Goal: Find specific page/section: Find specific page/section

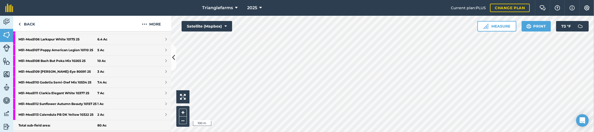
scroll to position [215, 0]
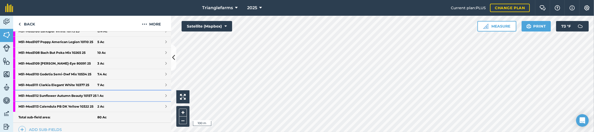
click at [60, 99] on strong "M51 - Mos5112 Sunflower Autumn Beauty 10157 25" at bounding box center [57, 96] width 79 height 11
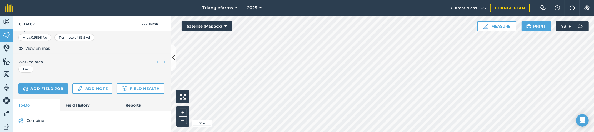
scroll to position [116, 0]
click at [24, 21] on link "Back" at bounding box center [26, 24] width 27 height 16
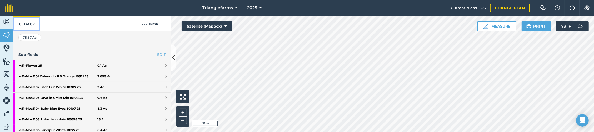
scroll to position [300, 0]
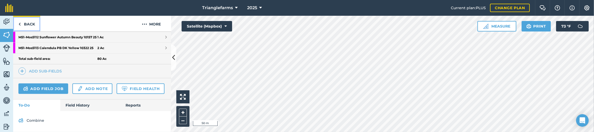
click at [24, 21] on link "Back" at bounding box center [26, 24] width 27 height 16
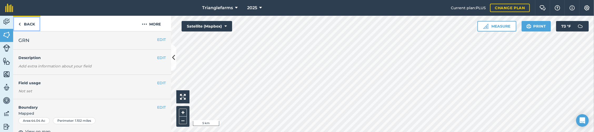
click at [37, 26] on link "Back" at bounding box center [26, 24] width 27 height 16
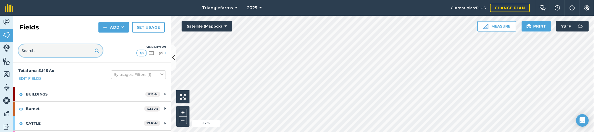
click at [38, 53] on input "text" at bounding box center [60, 50] width 84 height 13
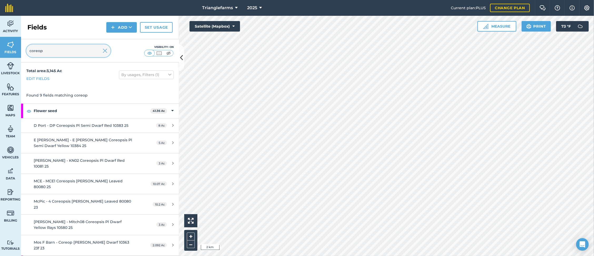
type input "coreop"
click at [104, 49] on img at bounding box center [105, 51] width 5 height 6
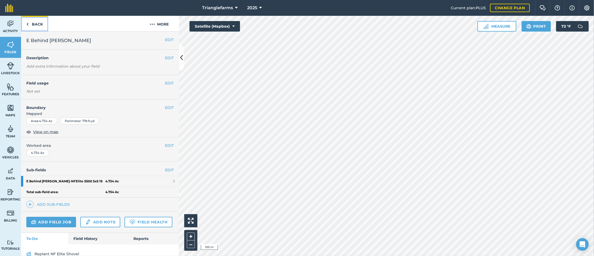
click at [36, 24] on link "Back" at bounding box center [34, 24] width 27 height 16
click at [37, 24] on link "Back" at bounding box center [34, 24] width 27 height 16
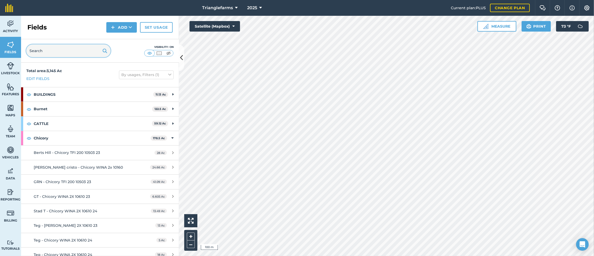
click at [52, 51] on input "text" at bounding box center [68, 50] width 84 height 13
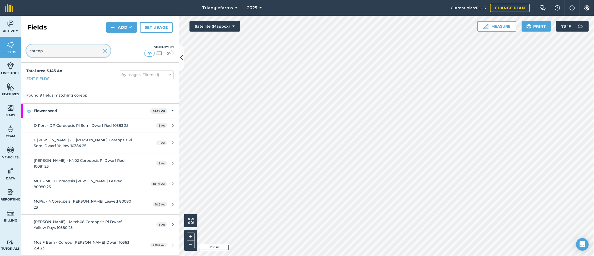
type input "coreop"
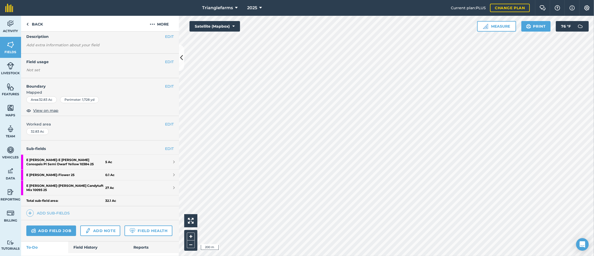
scroll to position [49, 0]
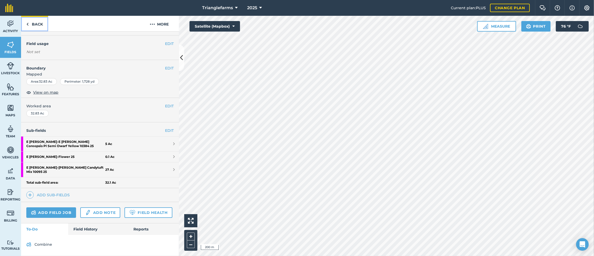
click at [35, 24] on link "Back" at bounding box center [34, 24] width 27 height 16
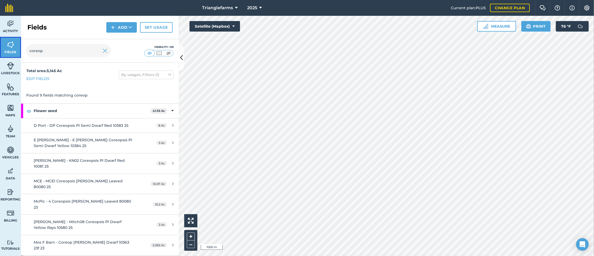
click at [12, 46] on img at bounding box center [10, 45] width 7 height 8
click at [103, 52] on img at bounding box center [105, 51] width 5 height 6
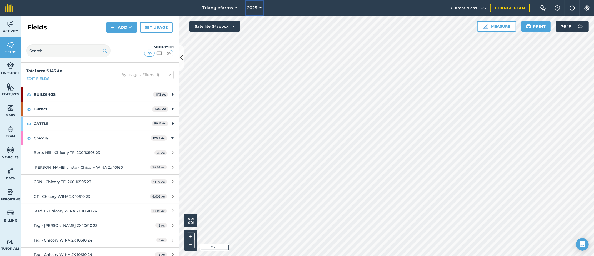
click at [259, 4] on button "2025" at bounding box center [254, 8] width 19 height 16
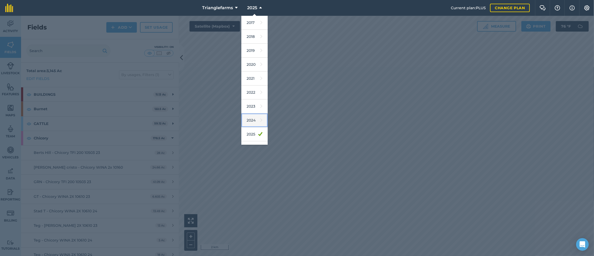
click at [253, 116] on link "2024" at bounding box center [254, 120] width 26 height 14
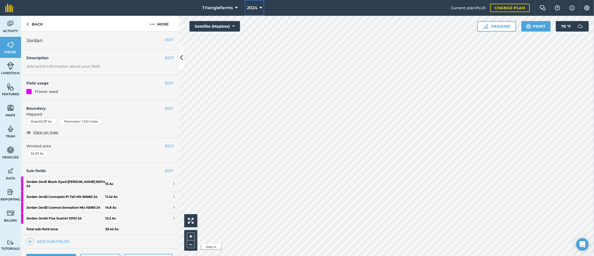
click at [252, 10] on span "2024" at bounding box center [252, 8] width 11 height 6
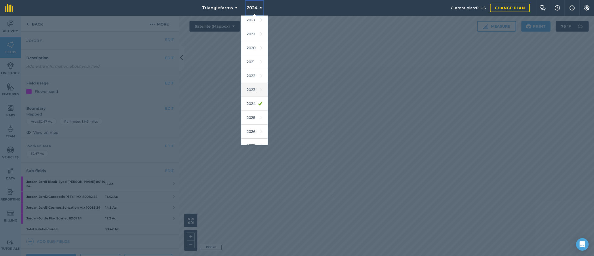
scroll to position [24, 0]
click at [252, 110] on link "2025" at bounding box center [254, 111] width 26 height 14
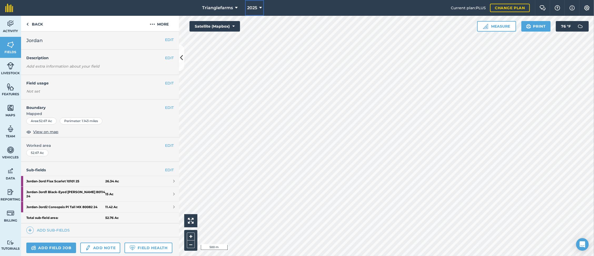
click at [256, 7] on span "2025" at bounding box center [252, 8] width 10 height 6
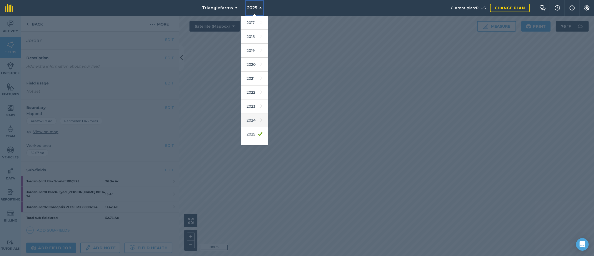
scroll to position [24, 0]
click at [251, 125] on link "2026" at bounding box center [254, 124] width 26 height 14
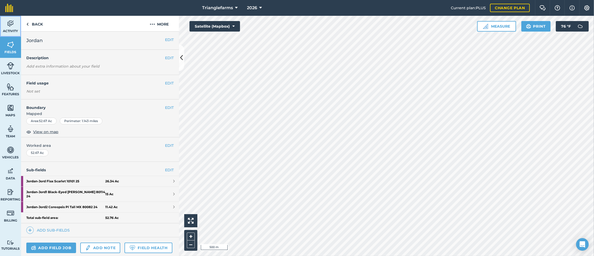
click at [17, 24] on link "Activity" at bounding box center [10, 26] width 21 height 21
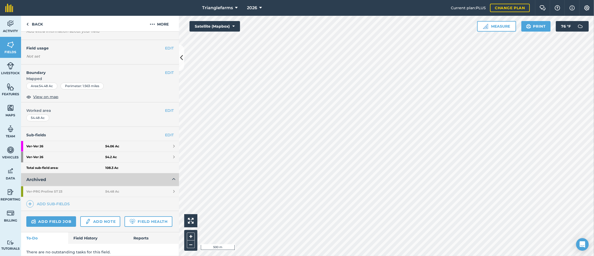
scroll to position [53, 0]
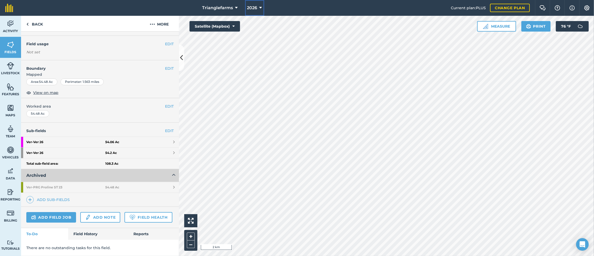
click at [255, 7] on span "2026" at bounding box center [252, 8] width 10 height 6
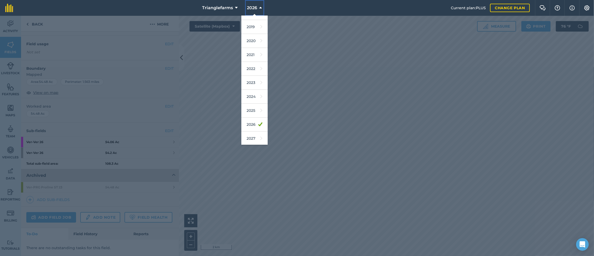
scroll to position [24, 0]
click at [249, 108] on link "2025" at bounding box center [254, 110] width 26 height 14
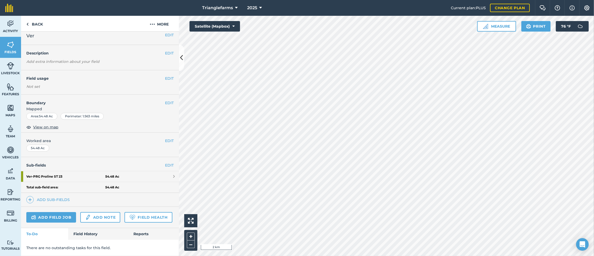
scroll to position [19, 0]
click at [37, 24] on link "Back" at bounding box center [34, 24] width 27 height 16
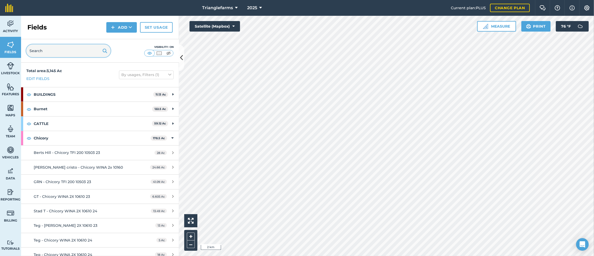
click at [68, 51] on input "text" at bounding box center [68, 50] width 84 height 13
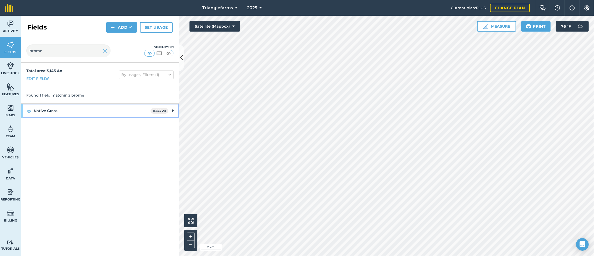
click at [67, 110] on strong "Native Grass" at bounding box center [92, 111] width 117 height 14
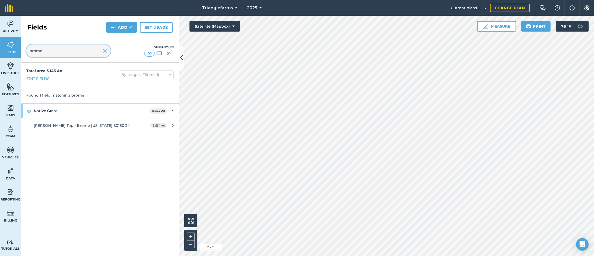
click at [53, 53] on input "brome" at bounding box center [68, 50] width 84 height 13
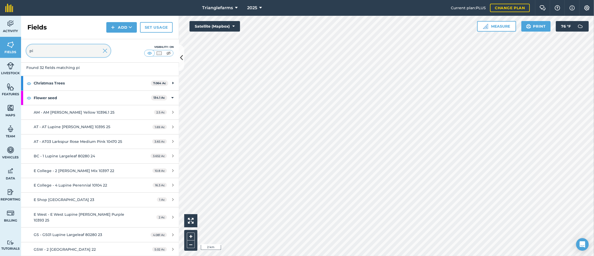
scroll to position [48, 0]
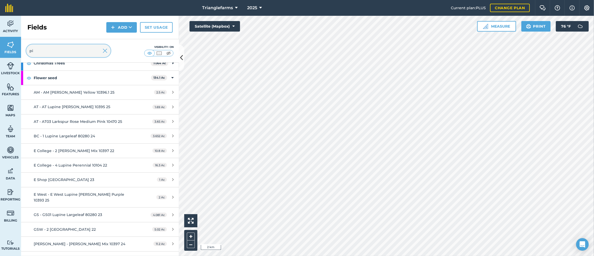
type input "pi"
click at [26, 77] on div "Flower seed 134.1 Ac" at bounding box center [100, 78] width 158 height 14
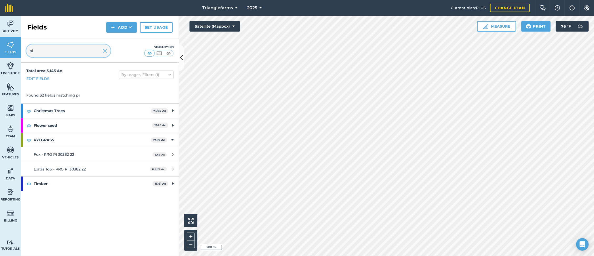
click at [108, 53] on input "pi" at bounding box center [68, 50] width 84 height 13
click at [106, 49] on img at bounding box center [105, 51] width 5 height 6
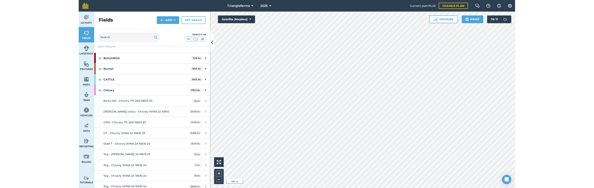
scroll to position [24, 0]
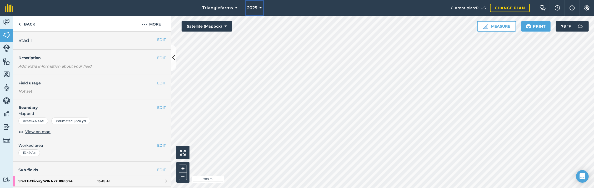
click at [253, 11] on span "2025" at bounding box center [252, 8] width 10 height 6
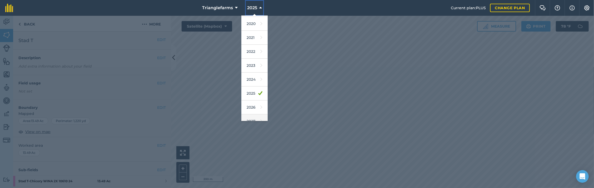
scroll to position [48, 0]
click at [252, 101] on link "2026" at bounding box center [254, 101] width 26 height 14
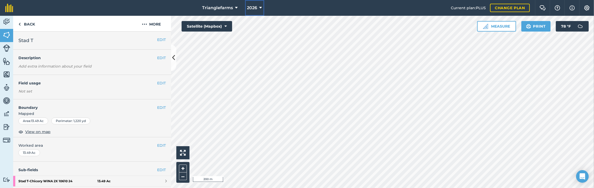
click at [250, 8] on span "2026" at bounding box center [252, 8] width 10 height 6
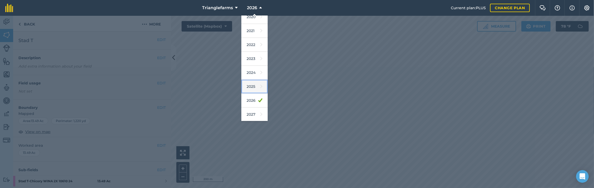
click at [252, 84] on link "2025" at bounding box center [254, 87] width 26 height 14
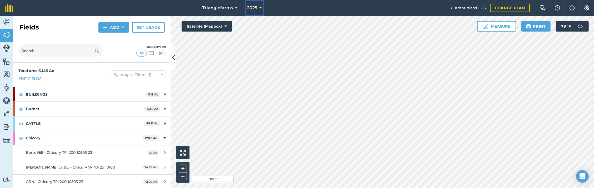
click at [255, 8] on span "2025" at bounding box center [252, 8] width 10 height 6
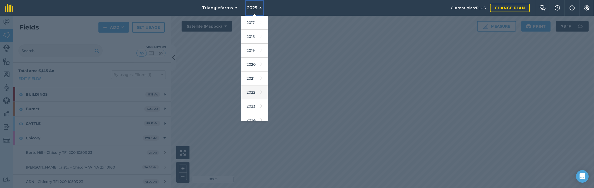
scroll to position [48, 0]
click at [253, 99] on link "2026" at bounding box center [254, 101] width 26 height 14
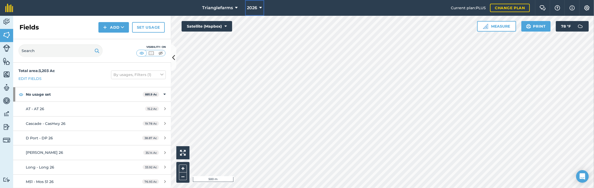
click at [250, 8] on span "2026" at bounding box center [252, 8] width 10 height 6
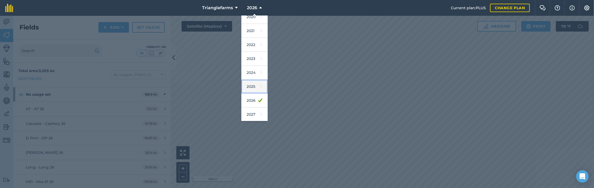
click at [253, 86] on link "2025" at bounding box center [254, 87] width 26 height 14
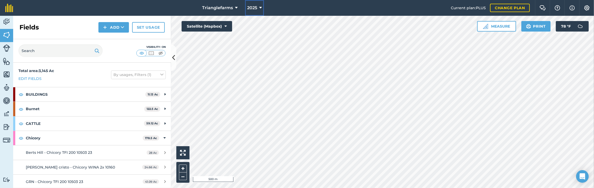
click at [250, 7] on span "2025" at bounding box center [252, 8] width 10 height 6
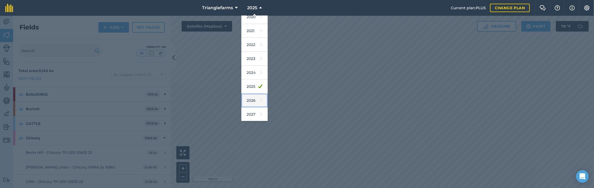
click at [252, 96] on link "2026" at bounding box center [254, 101] width 26 height 14
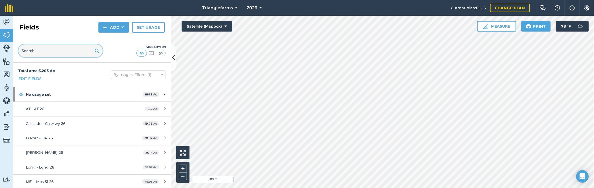
click at [51, 52] on input "text" at bounding box center [60, 50] width 84 height 13
click at [250, 8] on span "2026" at bounding box center [252, 8] width 10 height 6
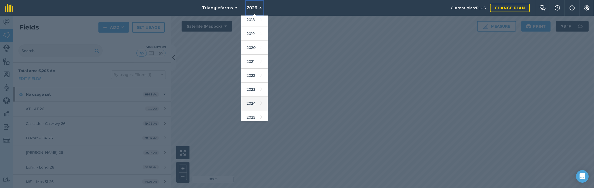
scroll to position [24, 0]
drag, startPoint x: 250, startPoint y: 108, endPoint x: 105, endPoint y: 63, distance: 151.5
click at [250, 108] on link "2025" at bounding box center [254, 111] width 26 height 14
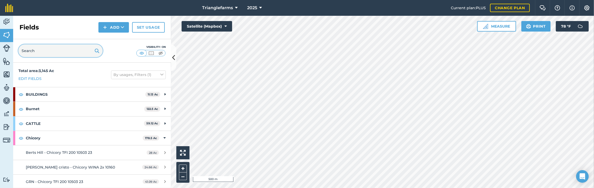
click at [38, 53] on input "text" at bounding box center [60, 50] width 84 height 13
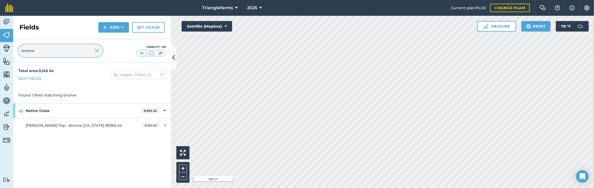
type input "brome"
click at [250, 8] on span "2025" at bounding box center [252, 8] width 10 height 6
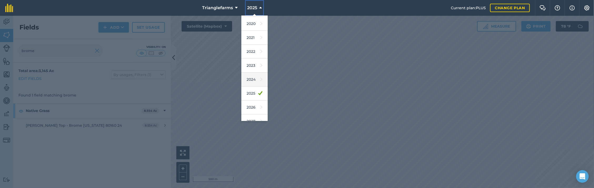
scroll to position [48, 0]
click at [254, 100] on link "2026" at bounding box center [254, 101] width 26 height 14
